Goal: Navigation & Orientation: Understand site structure

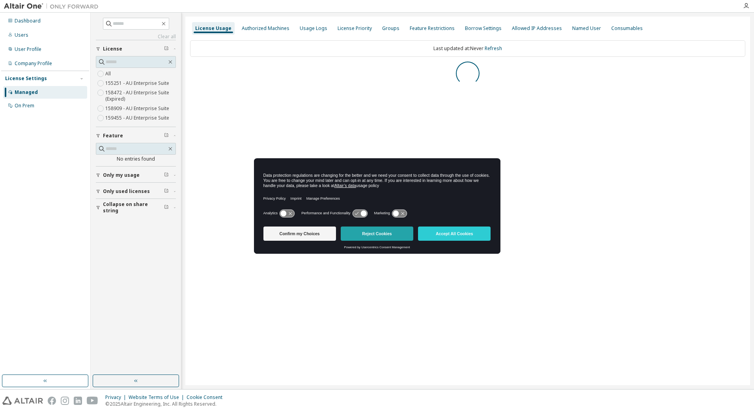
click at [363, 234] on button "Reject Cookies" at bounding box center [377, 233] width 73 height 14
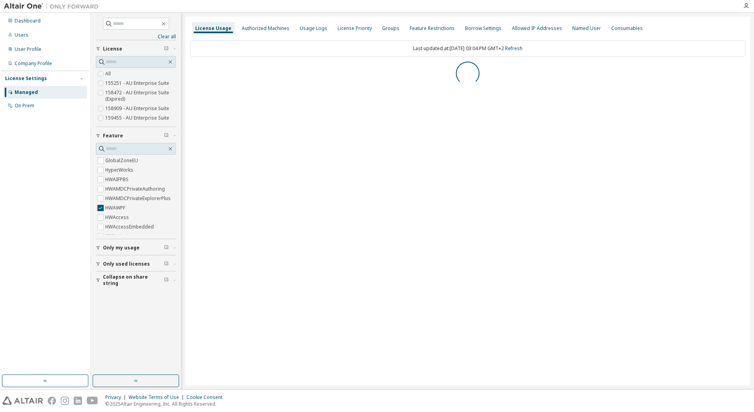
click at [101, 211] on div "Collapse on share string Only used licenses Only my usage Feature GlobalZoneEU …" at bounding box center [136, 163] width 80 height 247
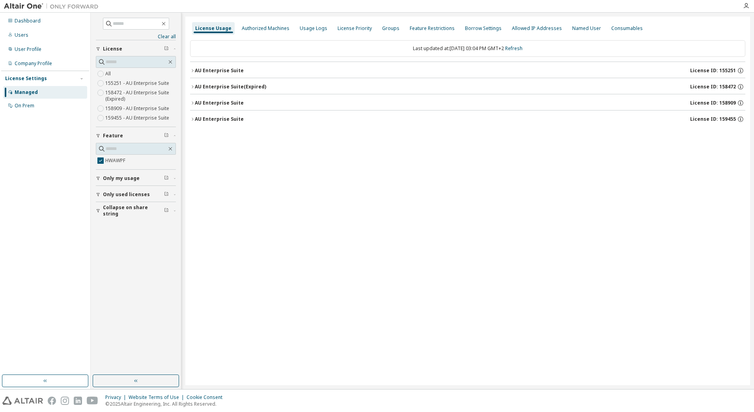
click at [98, 212] on icon "button" at bounding box center [98, 210] width 5 height 5
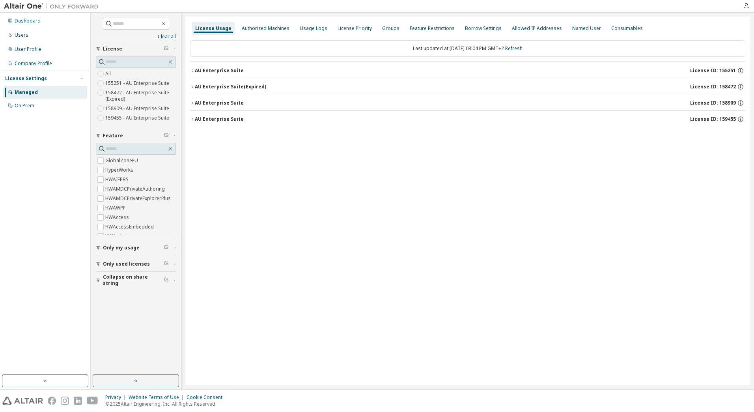
click at [97, 281] on icon "button" at bounding box center [98, 280] width 5 height 5
click at [171, 148] on icon "button" at bounding box center [170, 149] width 6 height 6
click at [99, 265] on icon "button" at bounding box center [98, 264] width 5 height 5
click at [193, 120] on icon "button" at bounding box center [192, 119] width 5 height 5
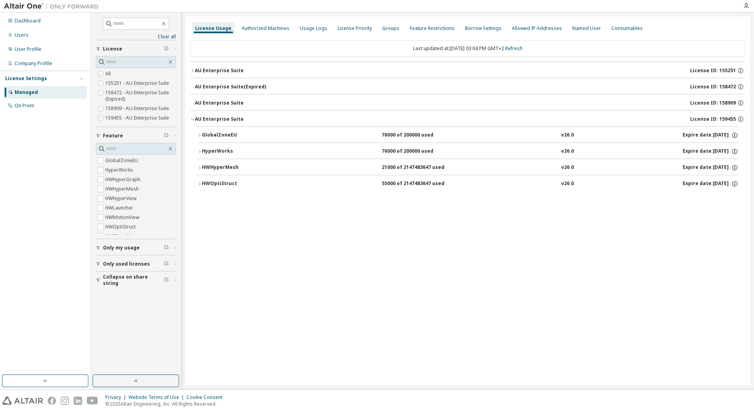
click at [193, 120] on icon "button" at bounding box center [192, 119] width 5 height 5
